Goal: Consume media (video, audio)

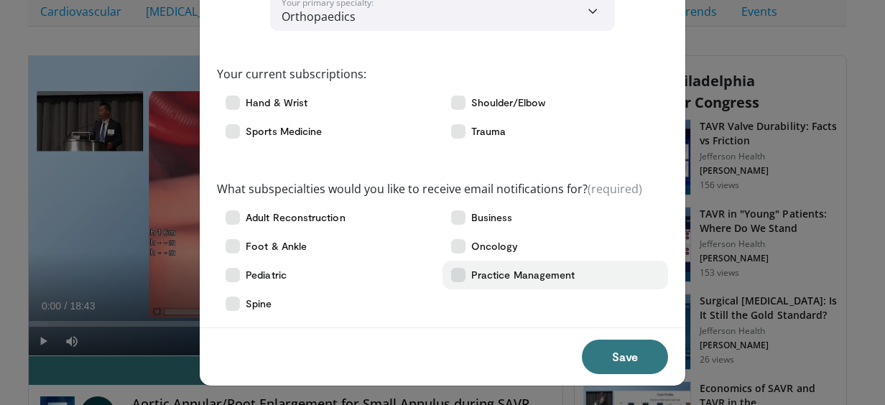
scroll to position [75, 0]
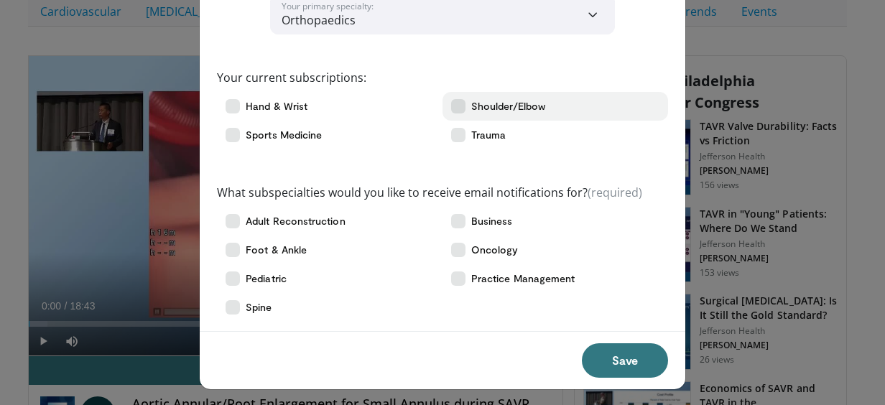
click at [451, 102] on icon at bounding box center [458, 106] width 14 height 14
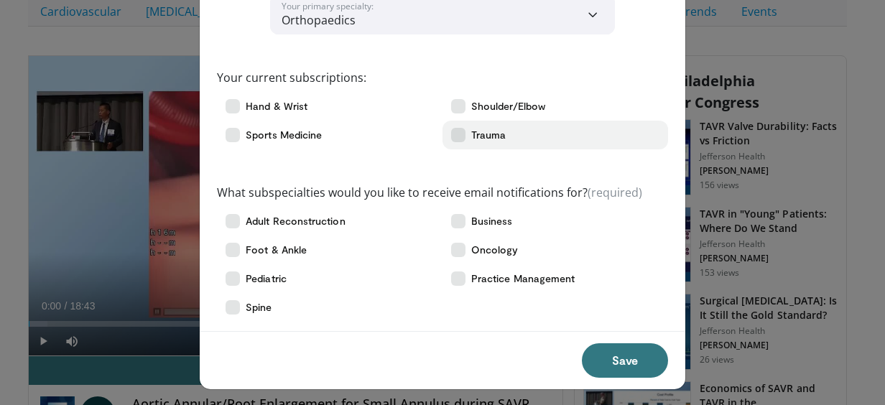
click at [451, 134] on icon at bounding box center [458, 135] width 14 height 14
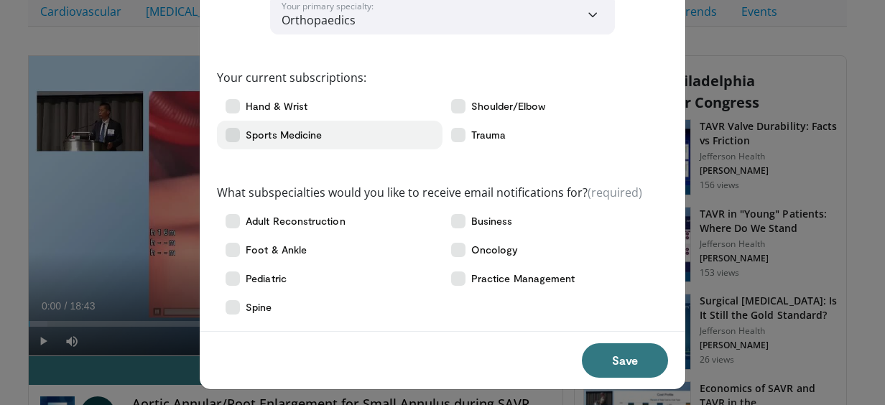
click at [226, 133] on icon at bounding box center [233, 135] width 14 height 14
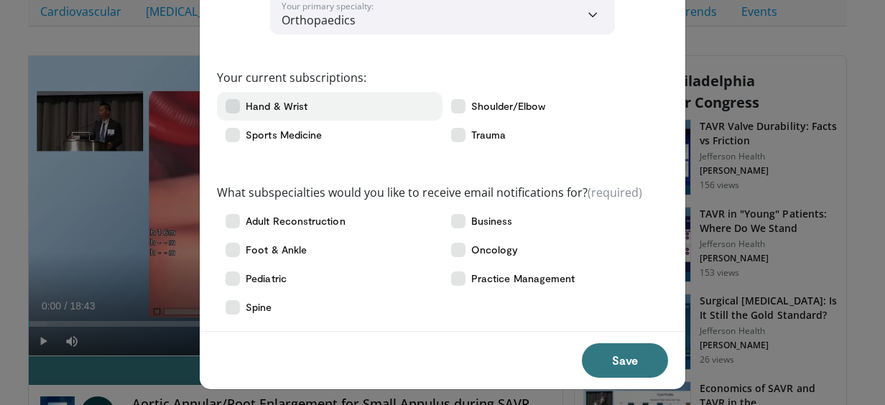
click at [231, 95] on label "Hand & Wrist" at bounding box center [330, 106] width 226 height 29
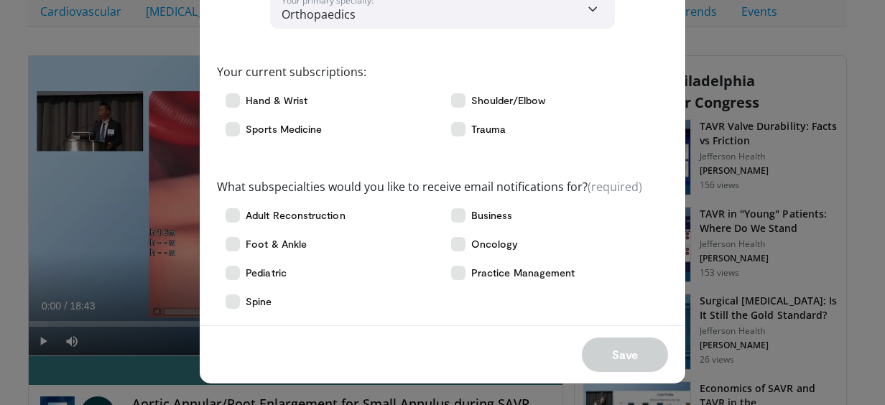
scroll to position [69, 0]
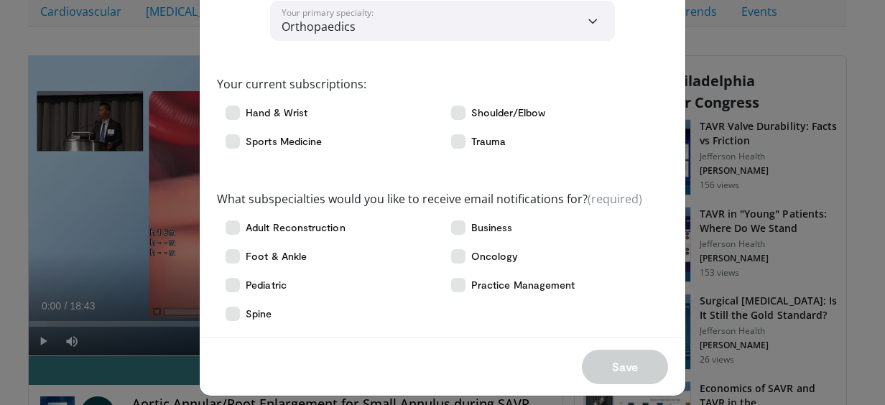
click at [492, 19] on select "**********" at bounding box center [442, 21] width 345 height 40
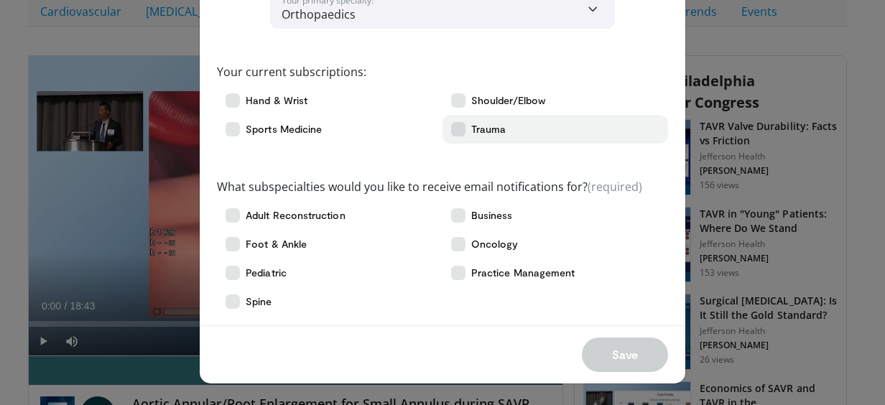
scroll to position [80, 0]
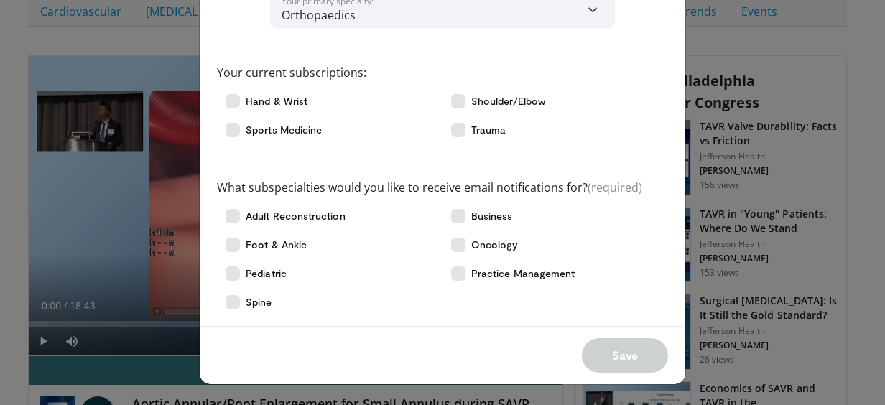
click at [613, 348] on div "Save" at bounding box center [443, 355] width 486 height 58
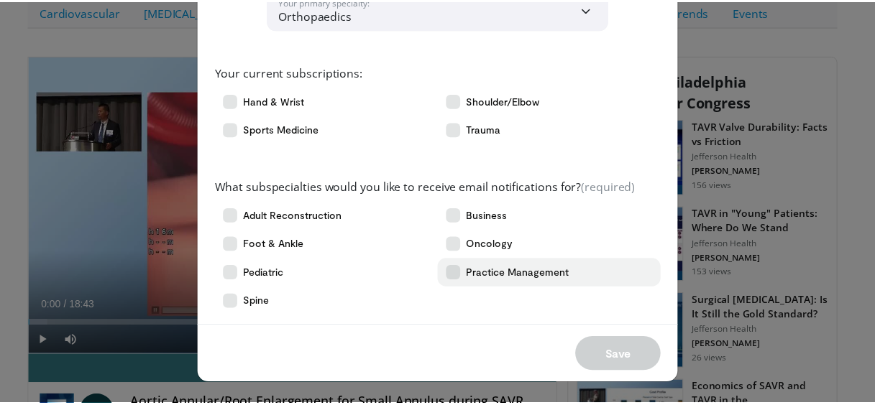
scroll to position [0, 0]
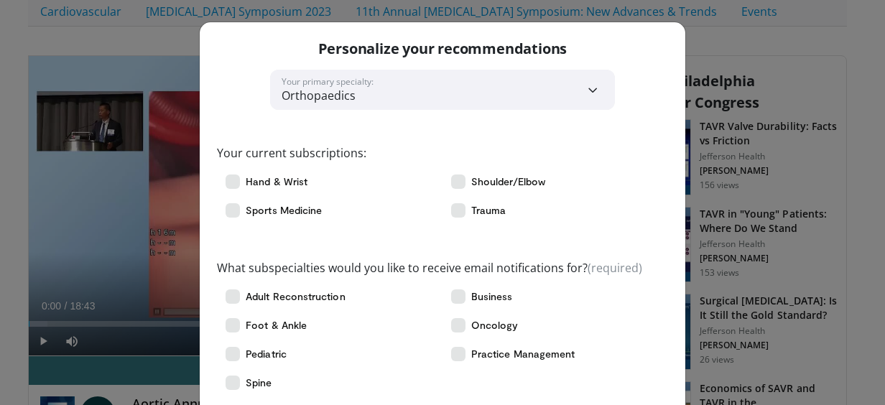
click at [561, 90] on select "**********" at bounding box center [442, 90] width 345 height 40
select select "*"
click at [270, 70] on select "**********" at bounding box center [442, 90] width 345 height 40
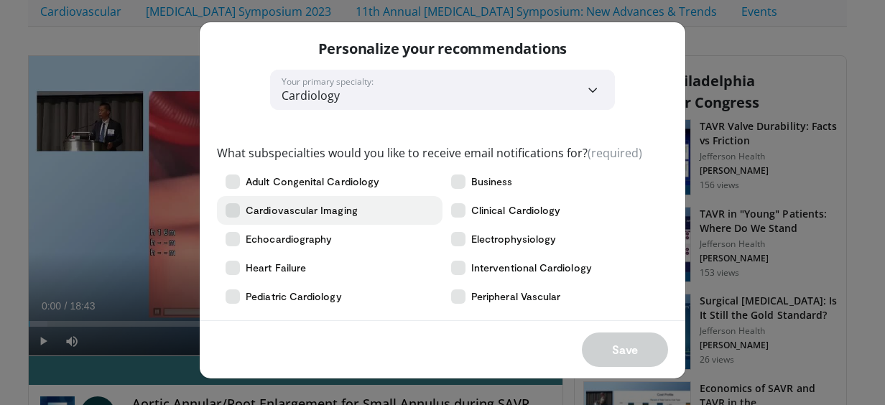
click at [330, 210] on span "Cardiovascular Imaging" at bounding box center [302, 210] width 112 height 14
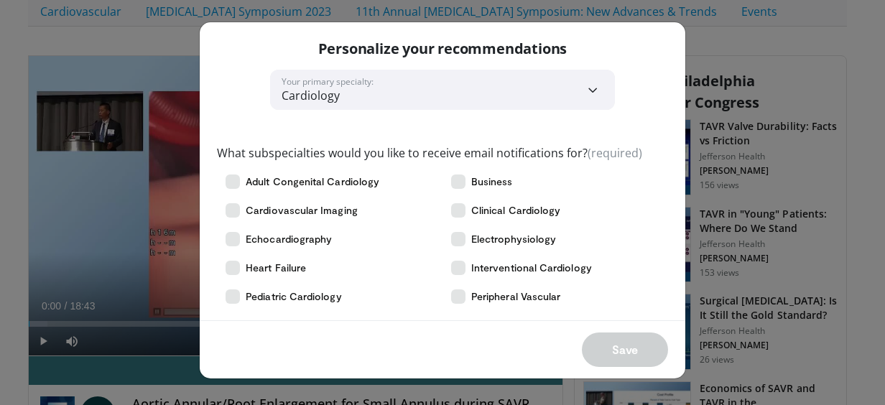
click at [490, 101] on select "**********" at bounding box center [442, 90] width 345 height 40
click at [549, 109] on select "**********" at bounding box center [442, 90] width 345 height 40
click at [635, 240] on label "Electrophysiology" at bounding box center [556, 239] width 226 height 29
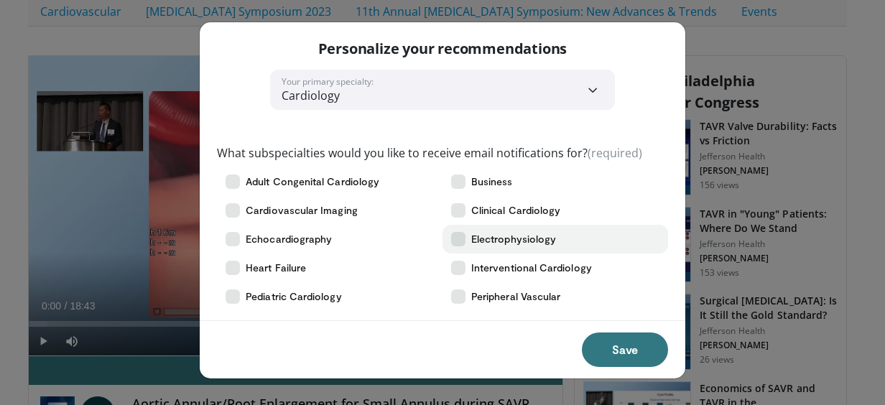
click at [525, 240] on span "Electrophysiology" at bounding box center [513, 239] width 85 height 14
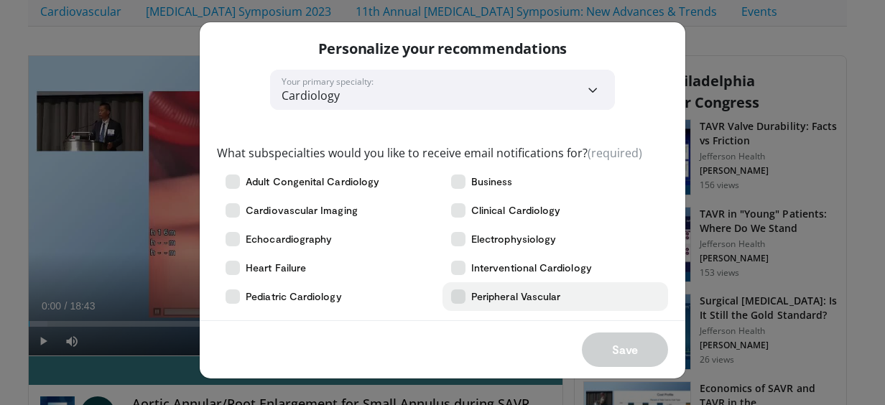
click at [525, 286] on label "Peripheral Vascular" at bounding box center [556, 296] width 226 height 29
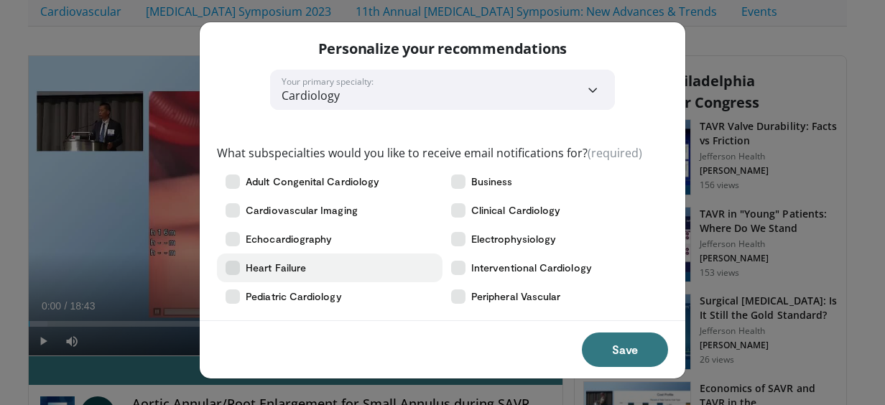
click at [319, 272] on label "Heart Failure" at bounding box center [330, 268] width 226 height 29
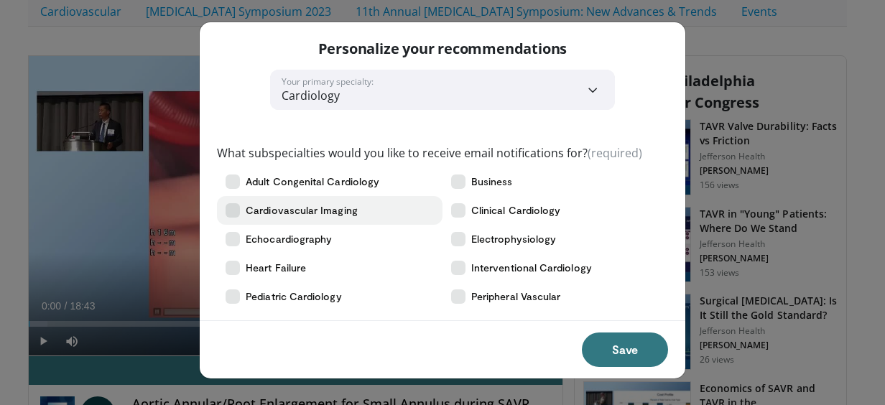
click at [336, 206] on span "Cardiovascular Imaging" at bounding box center [302, 210] width 112 height 14
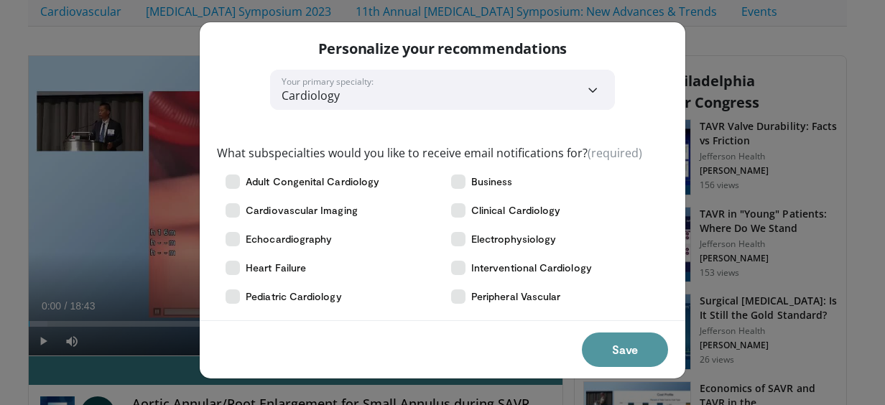
click at [597, 345] on button "Save" at bounding box center [625, 350] width 86 height 34
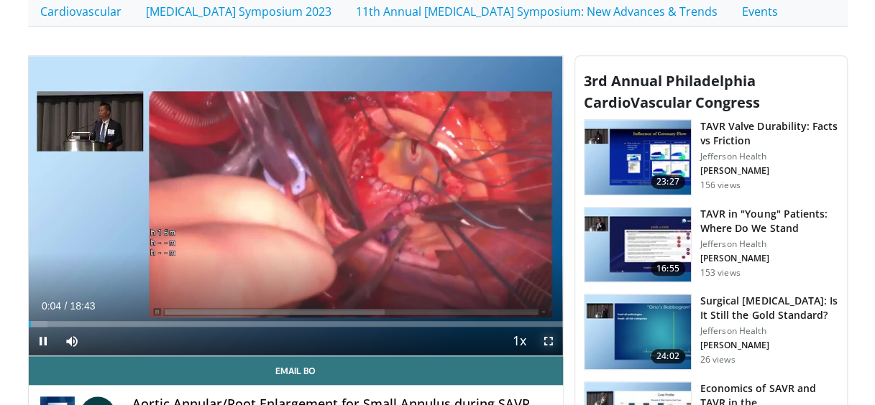
click at [546, 342] on span "Video Player" at bounding box center [548, 341] width 29 height 29
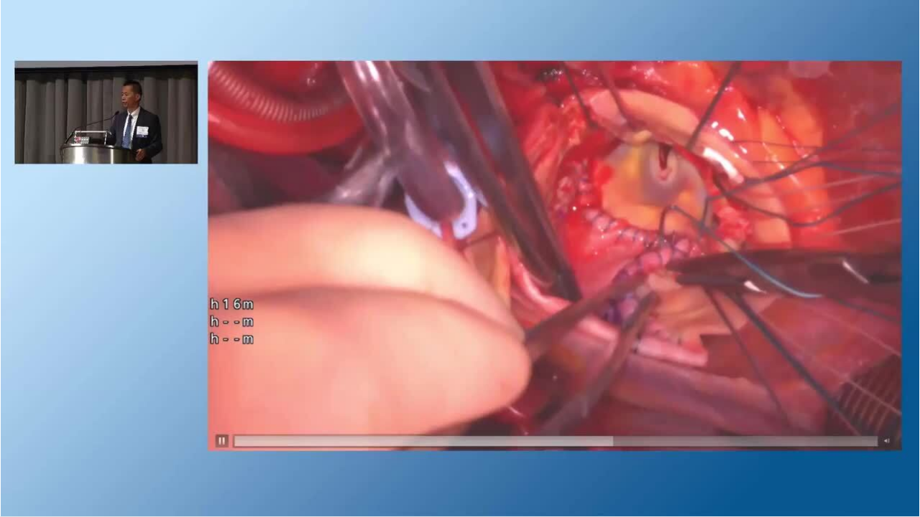
click at [9, 178] on div "10 seconds Tap to unmute" at bounding box center [460, 258] width 920 height 517
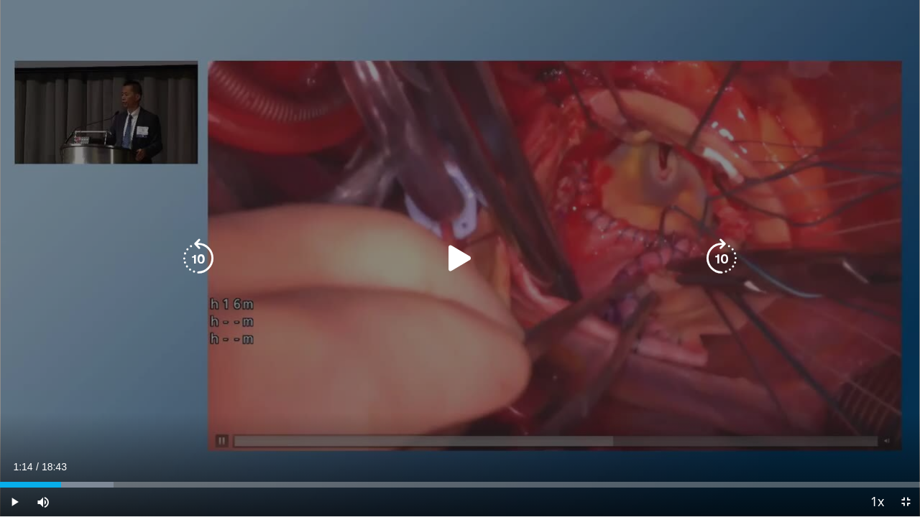
click at [453, 259] on icon "Video Player" at bounding box center [460, 259] width 40 height 40
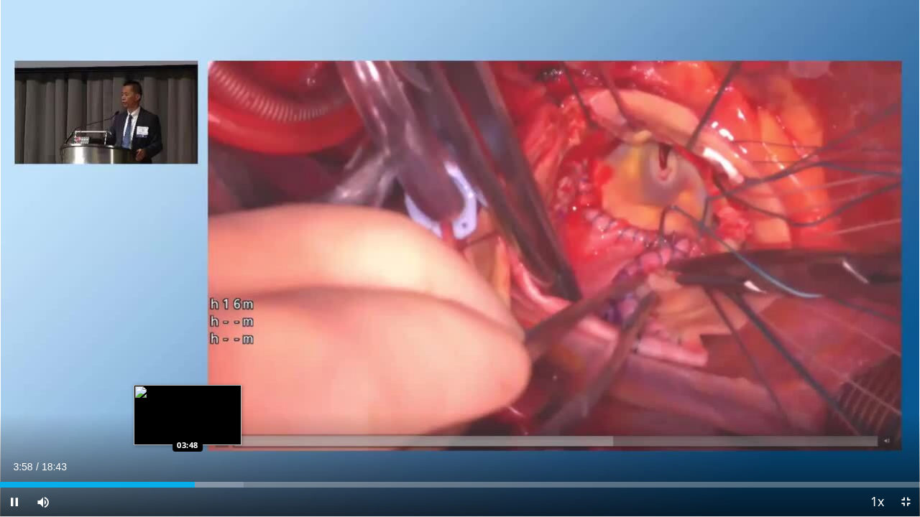
click at [185, 405] on div "Loaded : 26.49% 03:58 03:48" at bounding box center [460, 485] width 920 height 6
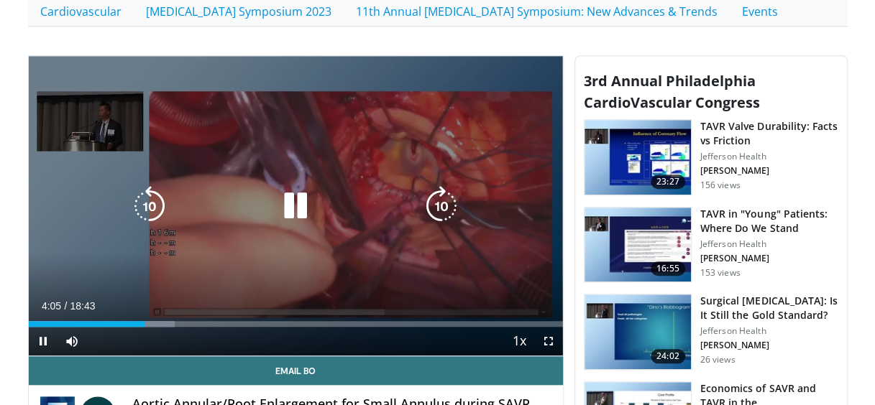
click at [290, 186] on icon "Video Player" at bounding box center [295, 206] width 40 height 40
click at [300, 200] on icon "Video Player" at bounding box center [295, 206] width 40 height 40
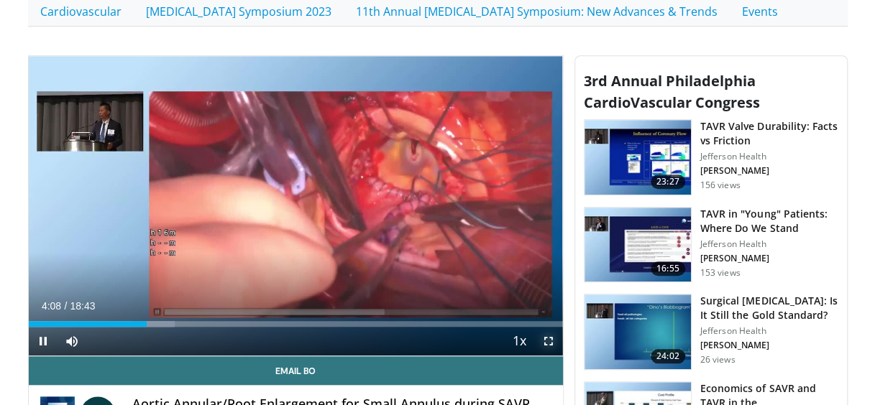
click at [551, 341] on span "Video Player" at bounding box center [548, 341] width 29 height 29
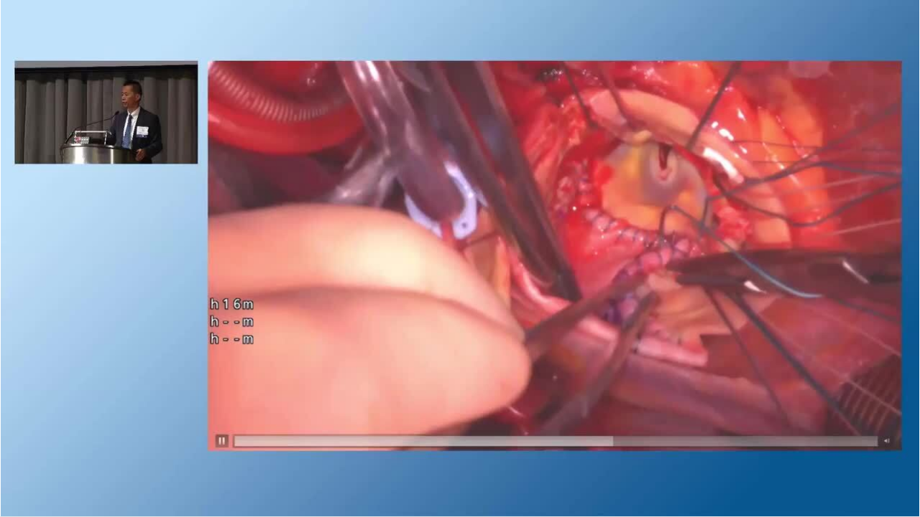
click at [874, 185] on div "10 seconds Tap to unmute" at bounding box center [460, 258] width 920 height 517
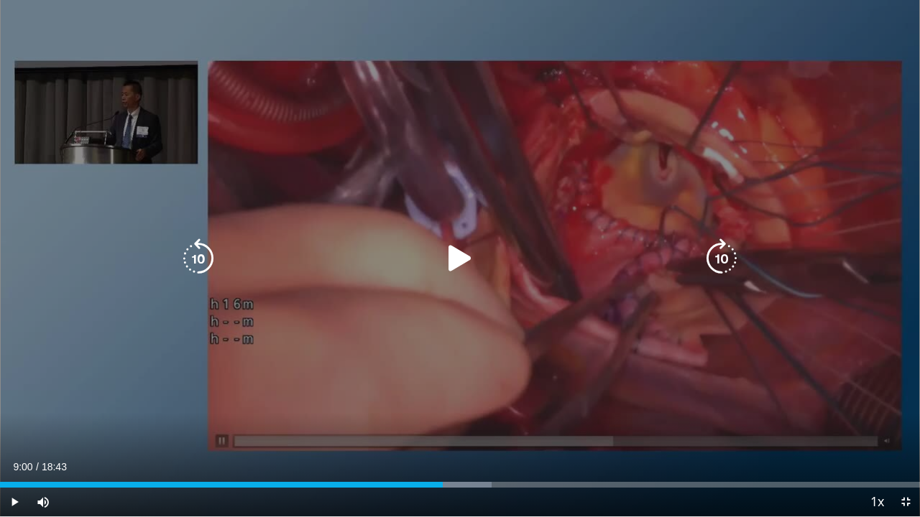
click at [459, 258] on icon "Video Player" at bounding box center [460, 259] width 40 height 40
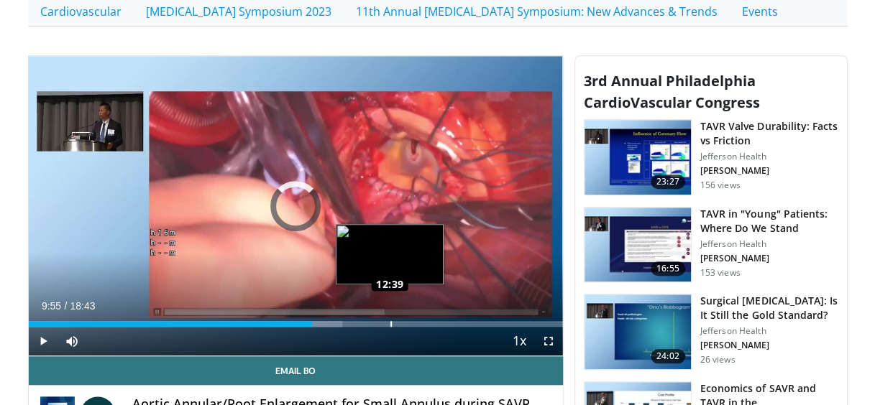
click at [390, 313] on div "Loaded : 58.77% 12:39 12:39" at bounding box center [296, 320] width 534 height 14
